Goal: Task Accomplishment & Management: Manage account settings

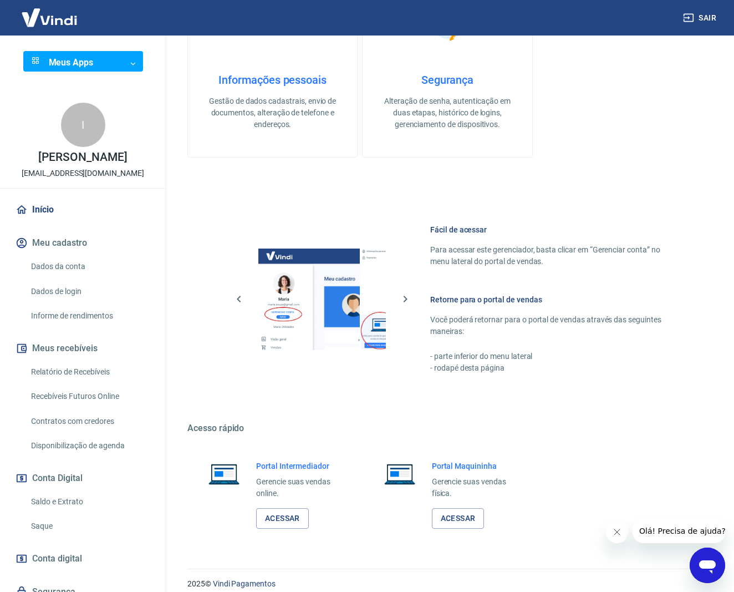
scroll to position [306, 0]
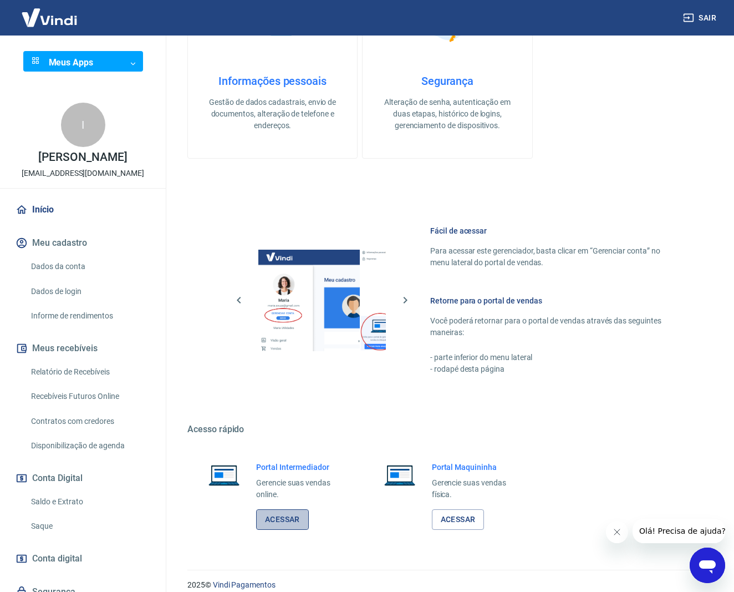
click at [280, 510] on link "Acessar" at bounding box center [282, 519] width 53 height 21
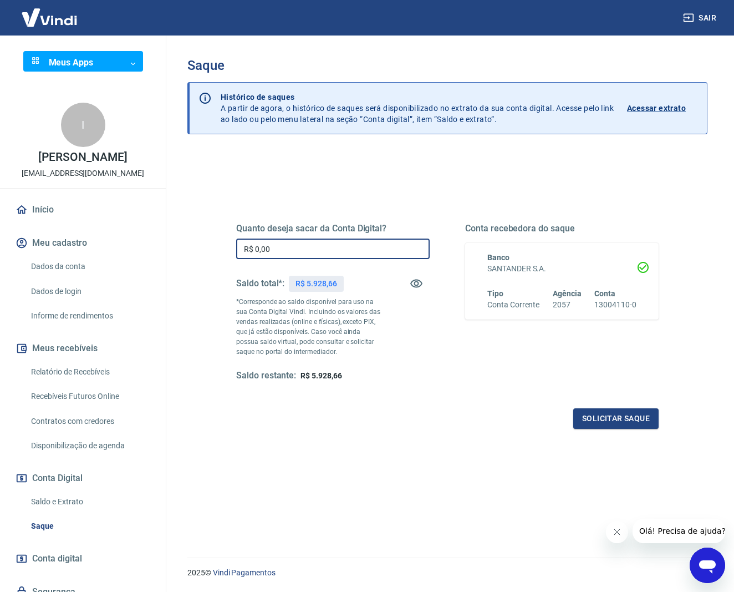
click at [318, 241] on input "R$ 0,00" at bounding box center [333, 248] width 194 height 21
type input "R$ 5.928,66"
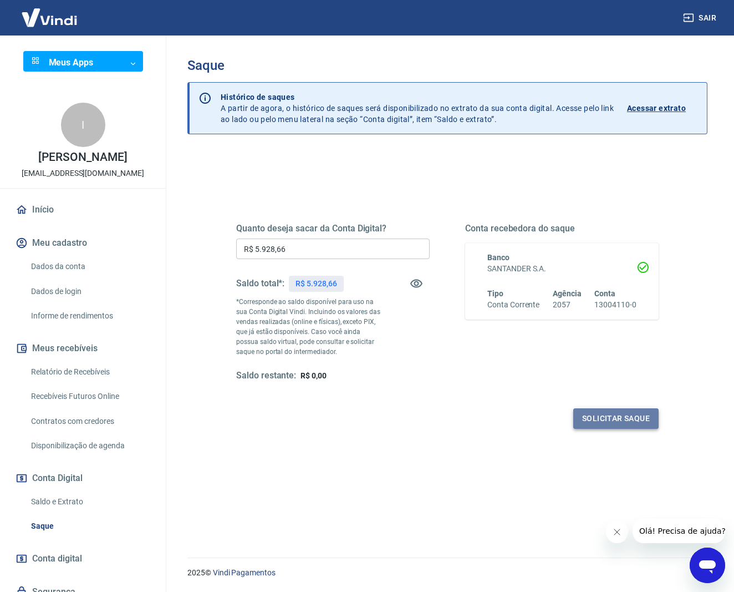
click at [634, 421] on button "Solicitar saque" at bounding box center [615, 418] width 85 height 21
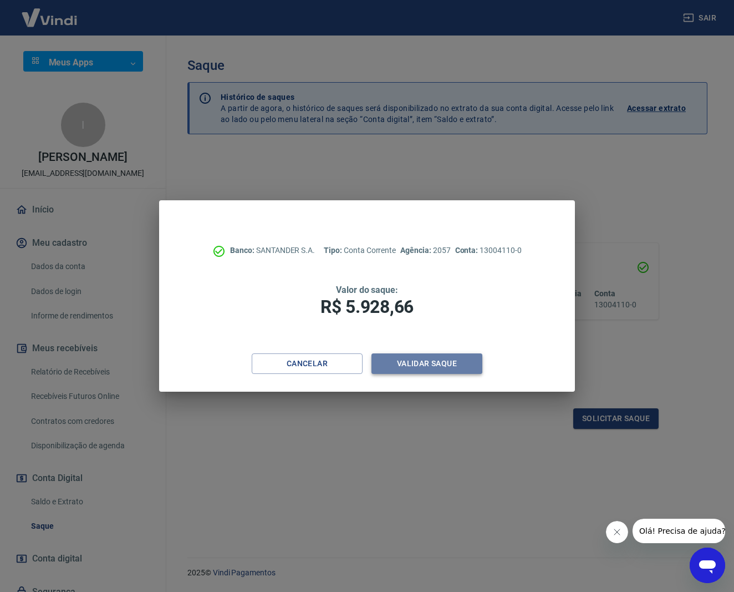
click at [434, 367] on button "Validar saque" at bounding box center [427, 363] width 111 height 21
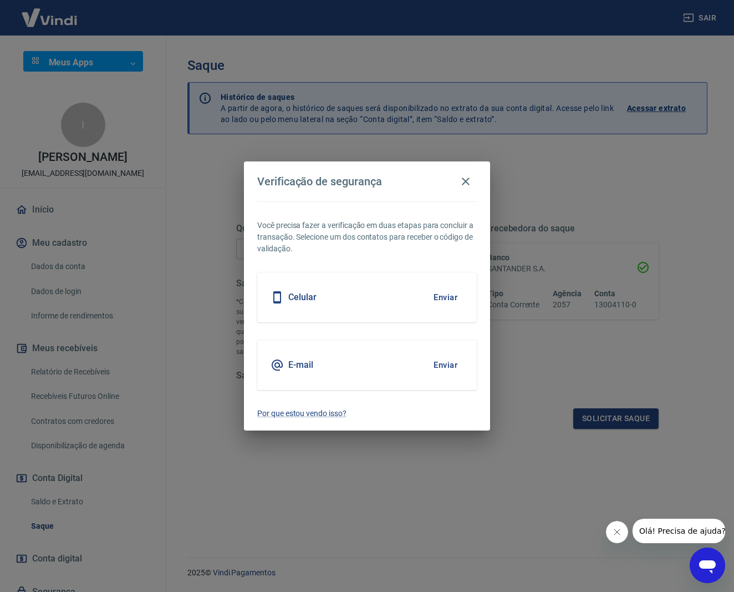
click at [388, 301] on div "Celular Enviar" at bounding box center [367, 297] width 220 height 50
click at [447, 295] on button "Enviar" at bounding box center [446, 297] width 36 height 23
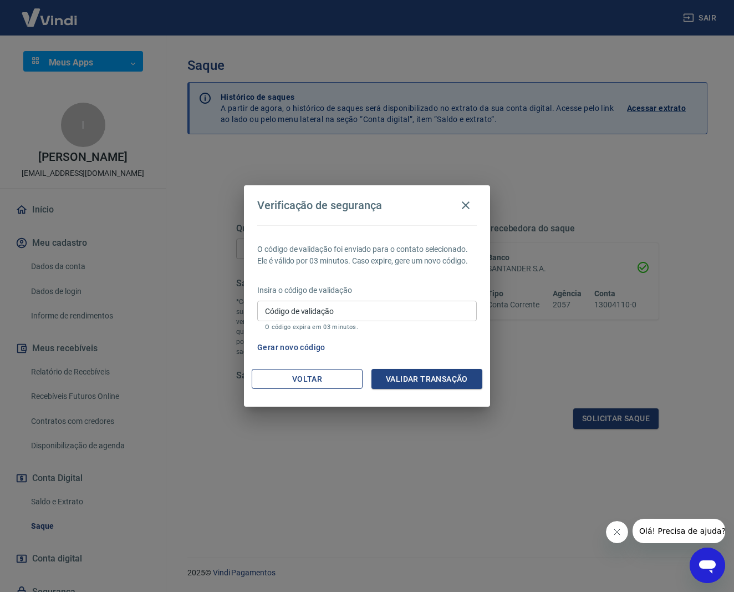
click at [307, 378] on button "Voltar" at bounding box center [307, 379] width 111 height 21
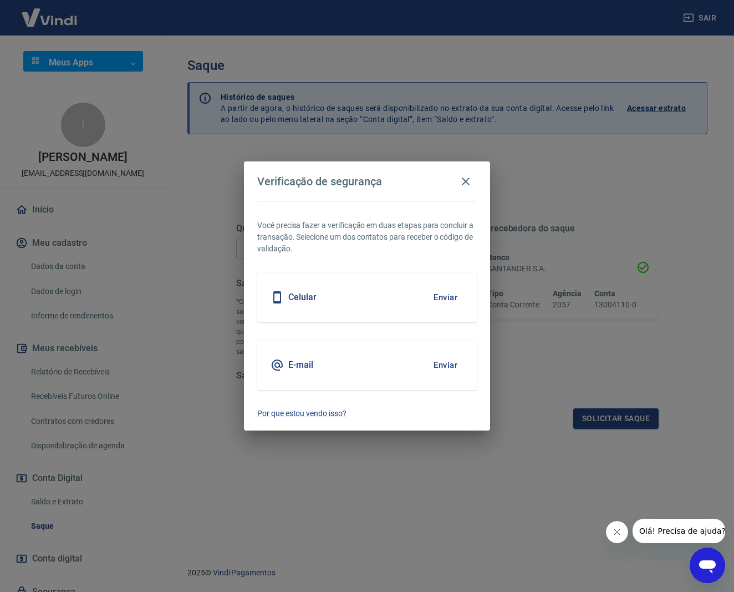
click at [453, 363] on button "Enviar" at bounding box center [446, 364] width 36 height 23
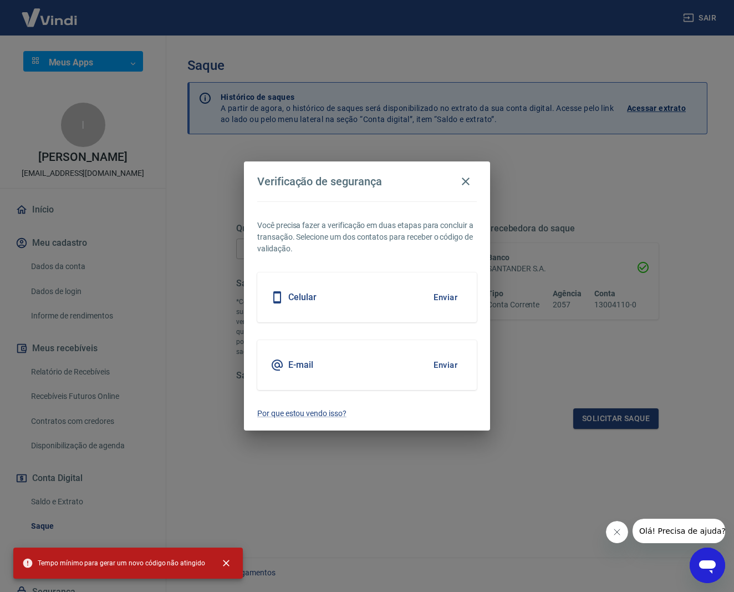
click at [450, 364] on button "Enviar" at bounding box center [446, 364] width 36 height 23
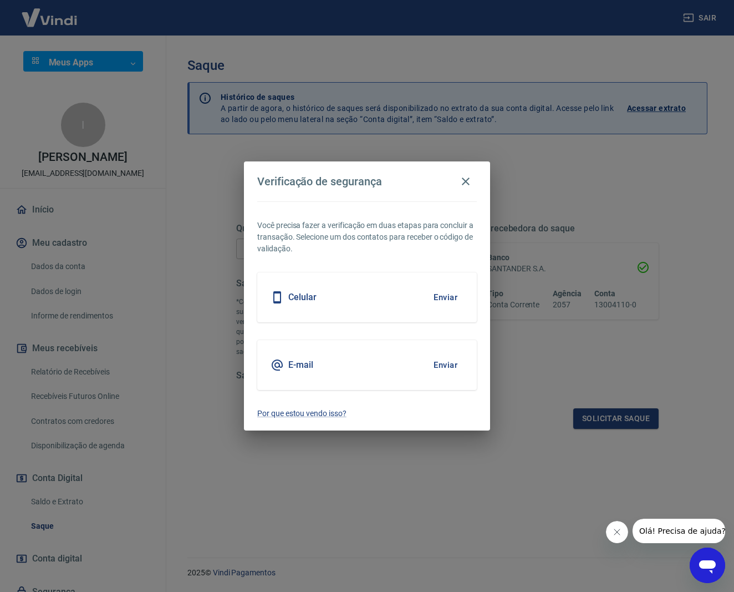
click at [450, 364] on button "Enviar" at bounding box center [446, 364] width 36 height 23
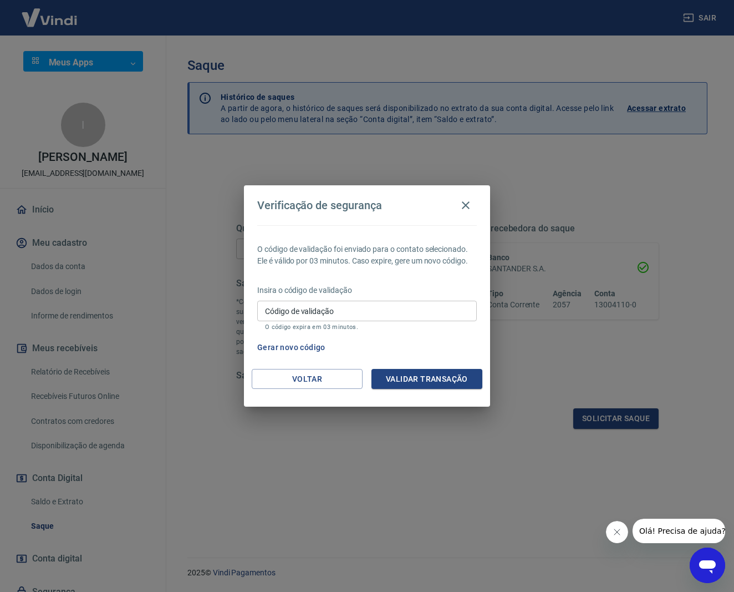
click at [332, 315] on input "Código de validação" at bounding box center [367, 311] width 220 height 21
type input "632397"
click at [443, 378] on button "Validar transação" at bounding box center [427, 379] width 111 height 21
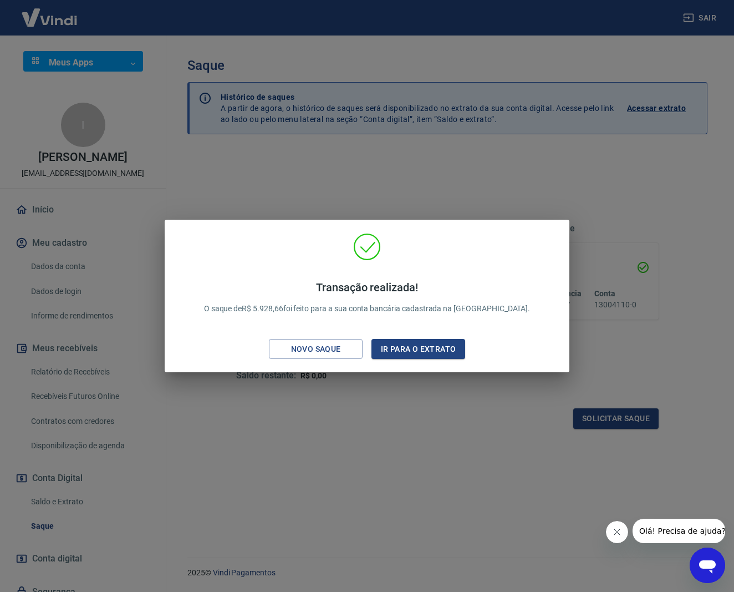
click at [536, 165] on div "Transação realizada! O saque de R$ 5.928,66 foi feito para a sua conta bancária…" at bounding box center [367, 296] width 734 height 592
